Goal: Browse casually

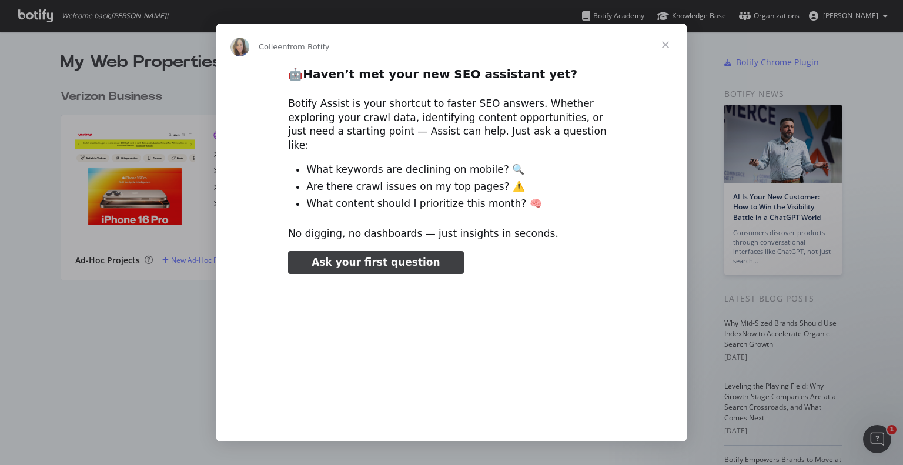
type input "1196142"
